Goal: Transaction & Acquisition: Purchase product/service

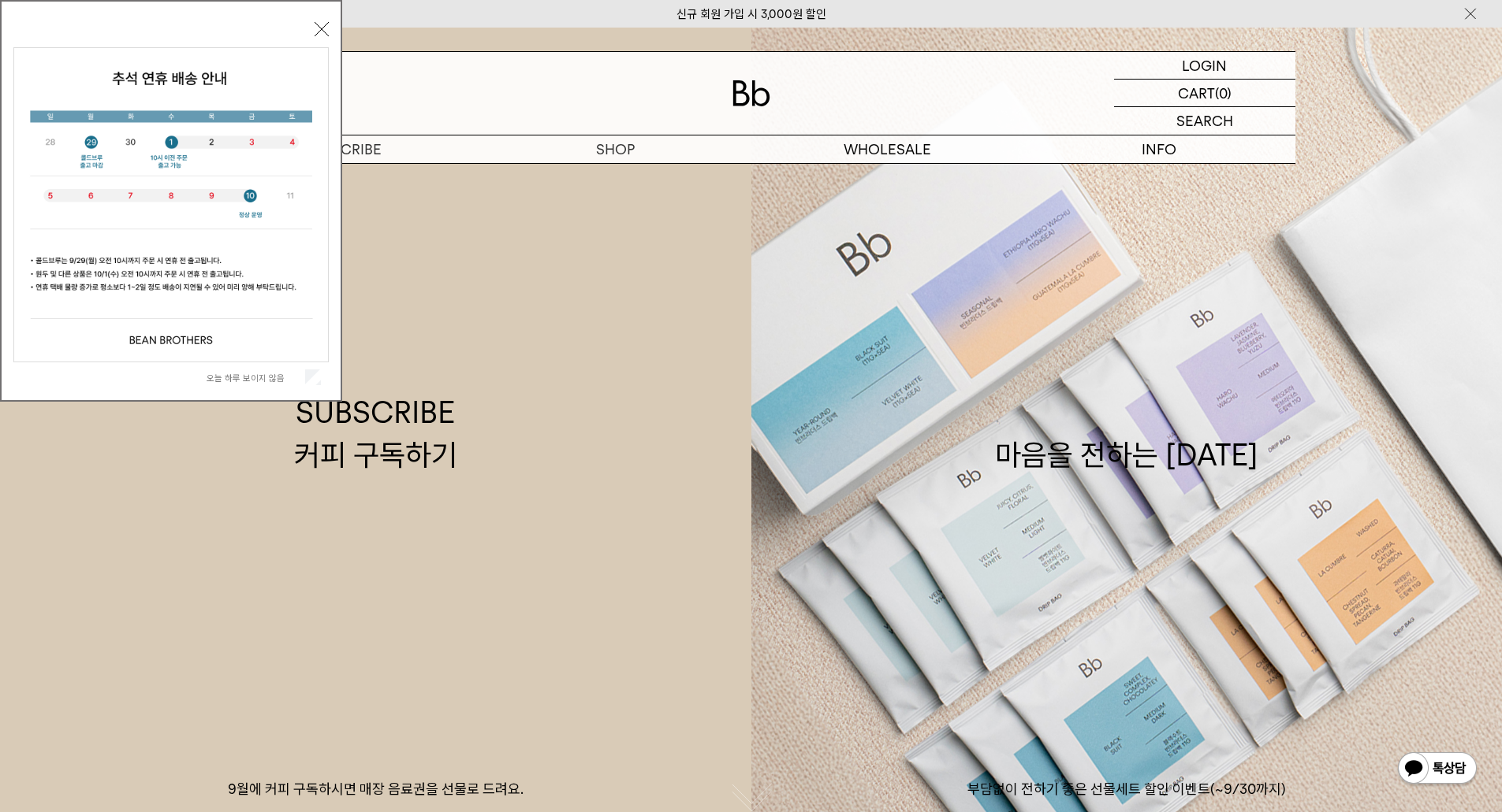
click at [317, 28] on button "닫기" at bounding box center [321, 29] width 14 height 14
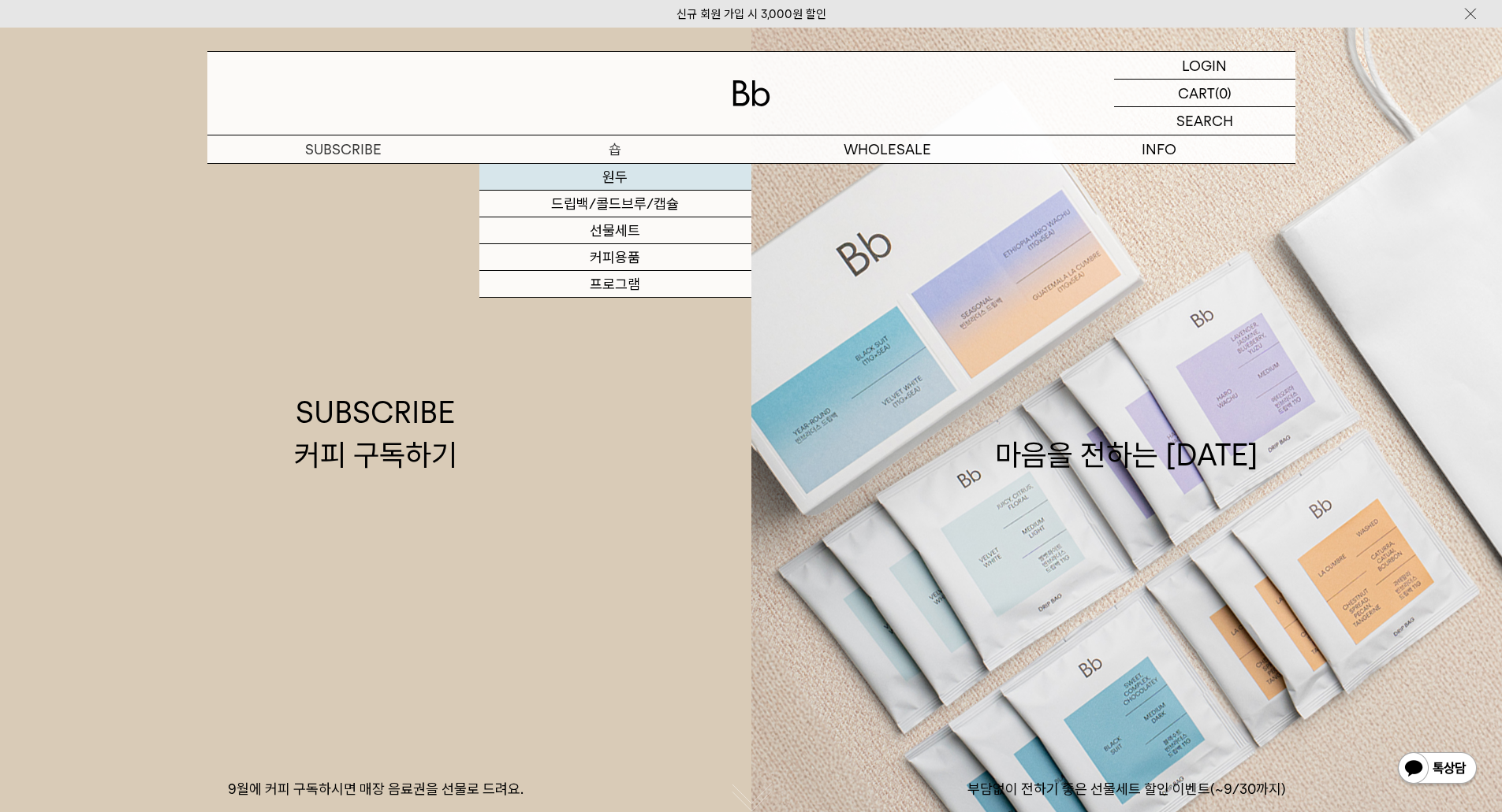
click at [627, 182] on link "원두" at bounding box center [615, 178] width 272 height 27
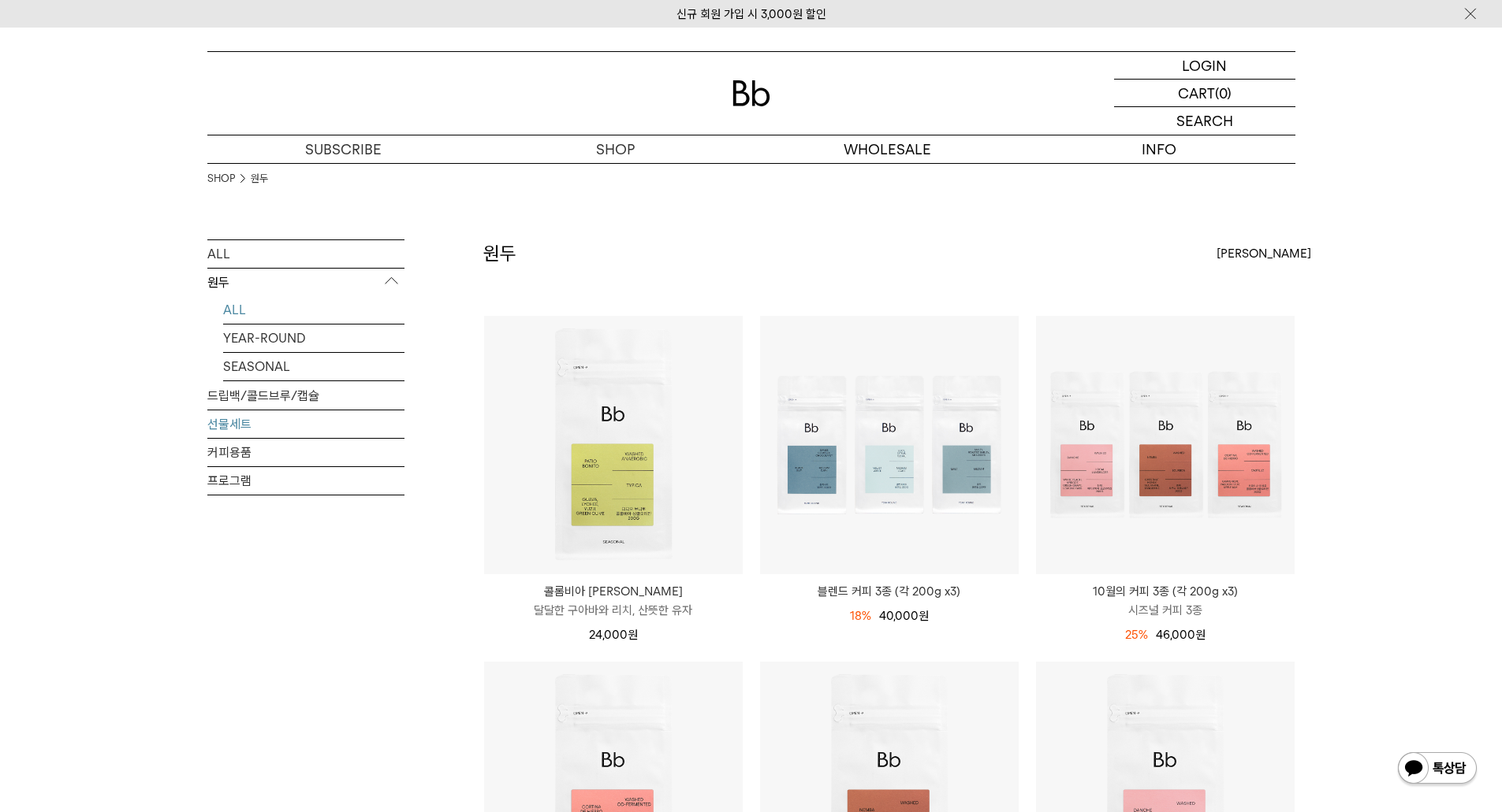
click at [278, 427] on link "선물세트" at bounding box center [305, 424] width 197 height 28
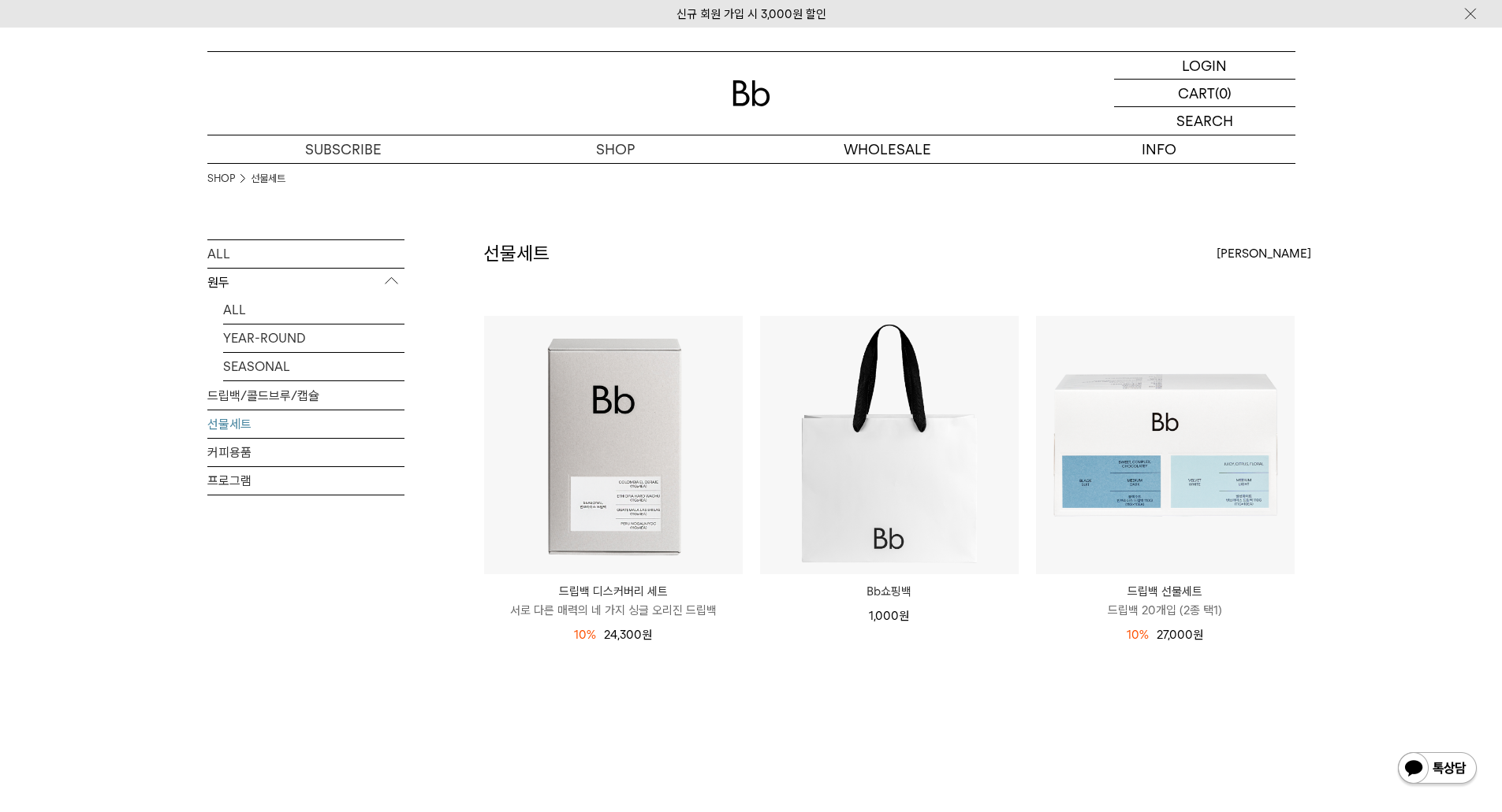
click at [1396, 513] on div "SHOP 선물세트 ALL 원두 ALL YEAR-ROUND SEASONAL 드립백/콜드브루/캡슐 선물세트 커피용품 프로그램 선물세트" at bounding box center [751, 491] width 1502 height 656
